Goal: Information Seeking & Learning: Learn about a topic

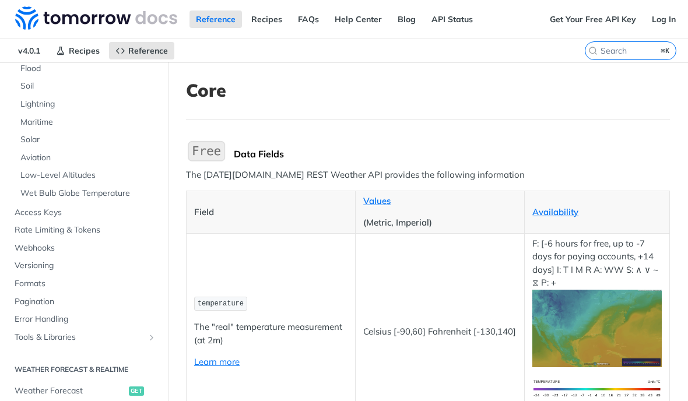
scroll to position [272, 0]
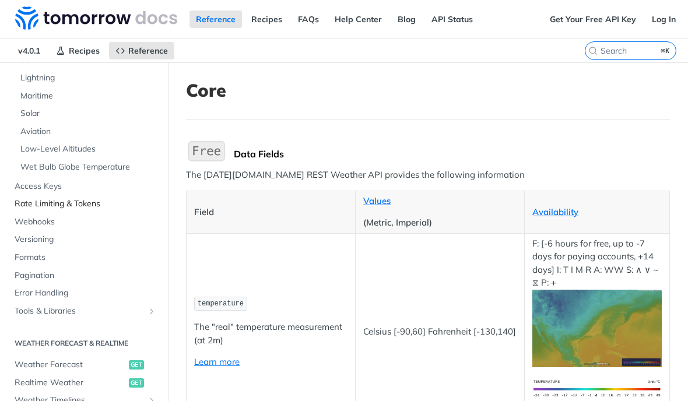
click at [102, 198] on span "Rate Limiting & Tokens" at bounding box center [86, 204] width 142 height 12
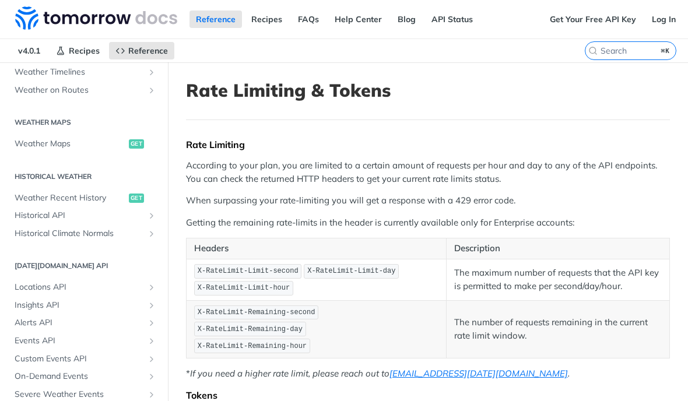
scroll to position [313, 0]
click at [115, 288] on link "Locations API" at bounding box center [84, 288] width 151 height 18
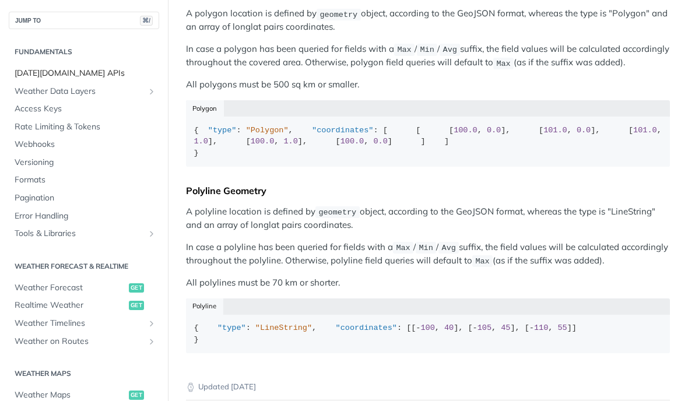
click at [72, 69] on span "[DATE][DOMAIN_NAME] APIs" at bounding box center [86, 74] width 142 height 12
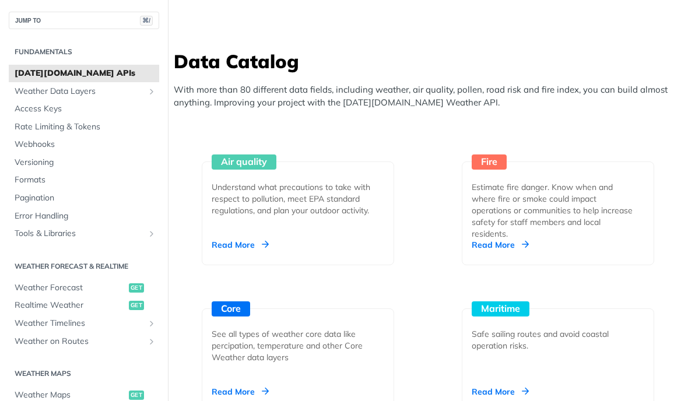
scroll to position [1184, 0]
click at [77, 95] on span "Weather Data Layers" at bounding box center [80, 92] width 130 height 12
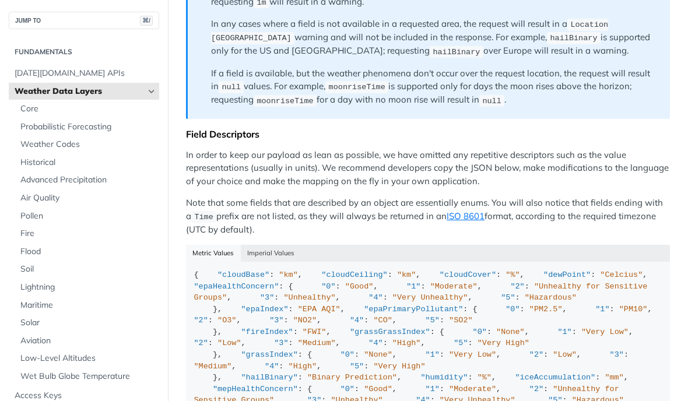
scroll to position [1312, 0]
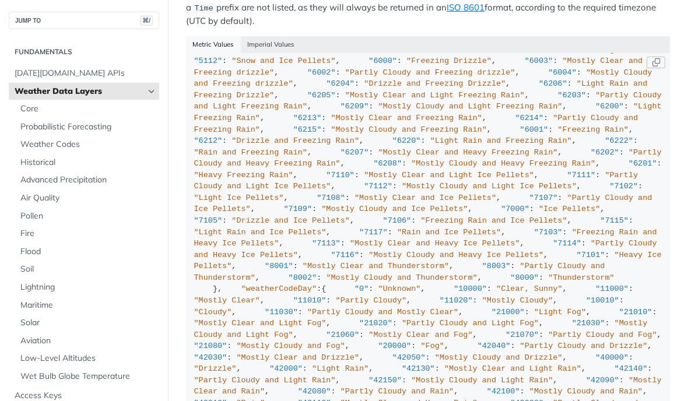
scroll to position [1384, 0]
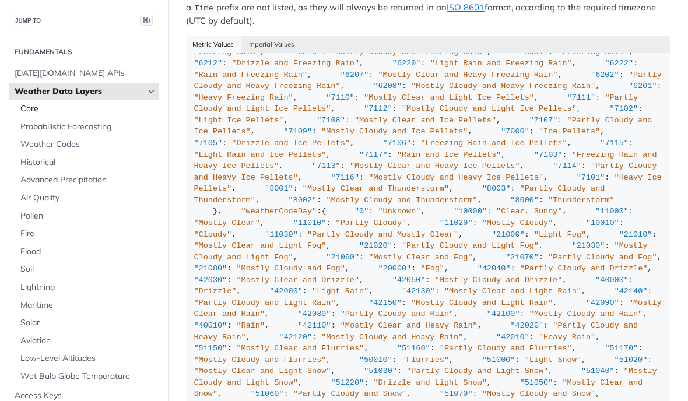
click at [61, 112] on span "Core" at bounding box center [88, 109] width 136 height 12
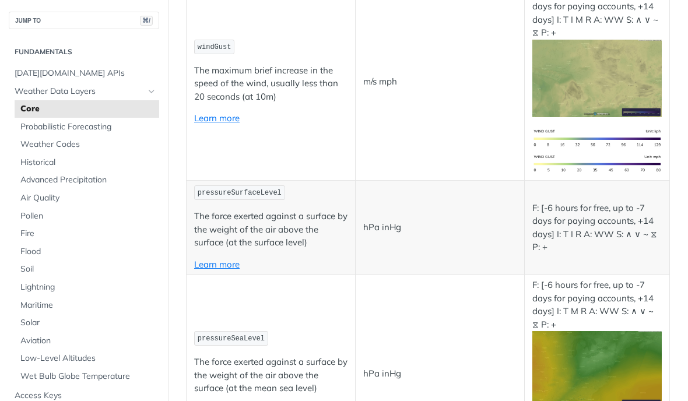
scroll to position [273, 0]
